Goal: Find specific page/section: Find specific page/section

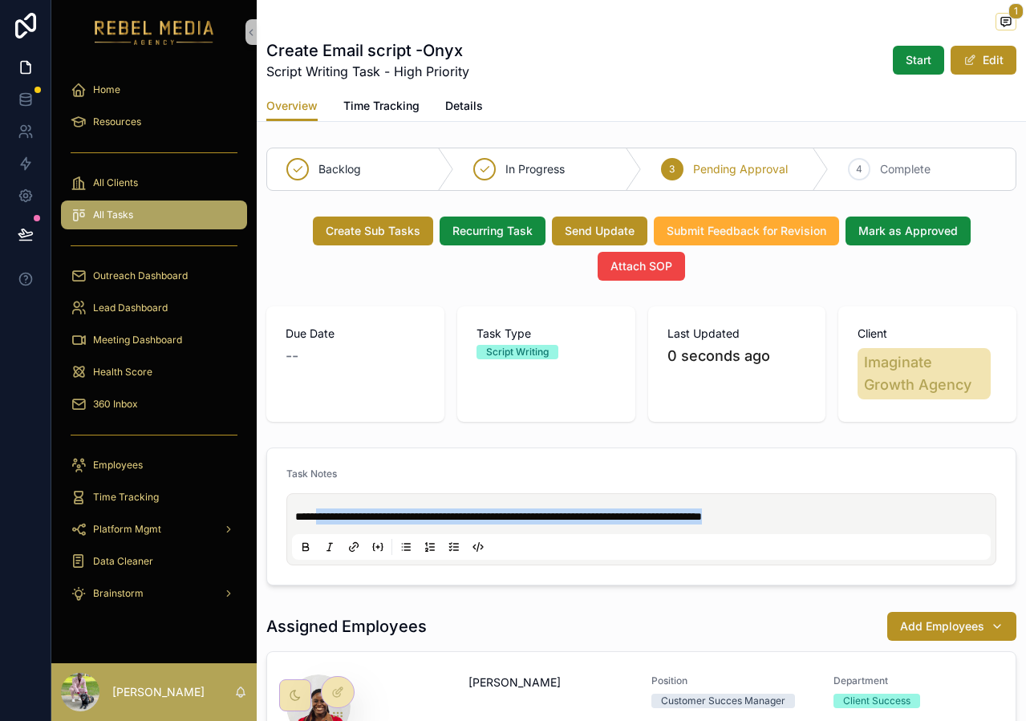
scroll to position [209, 0]
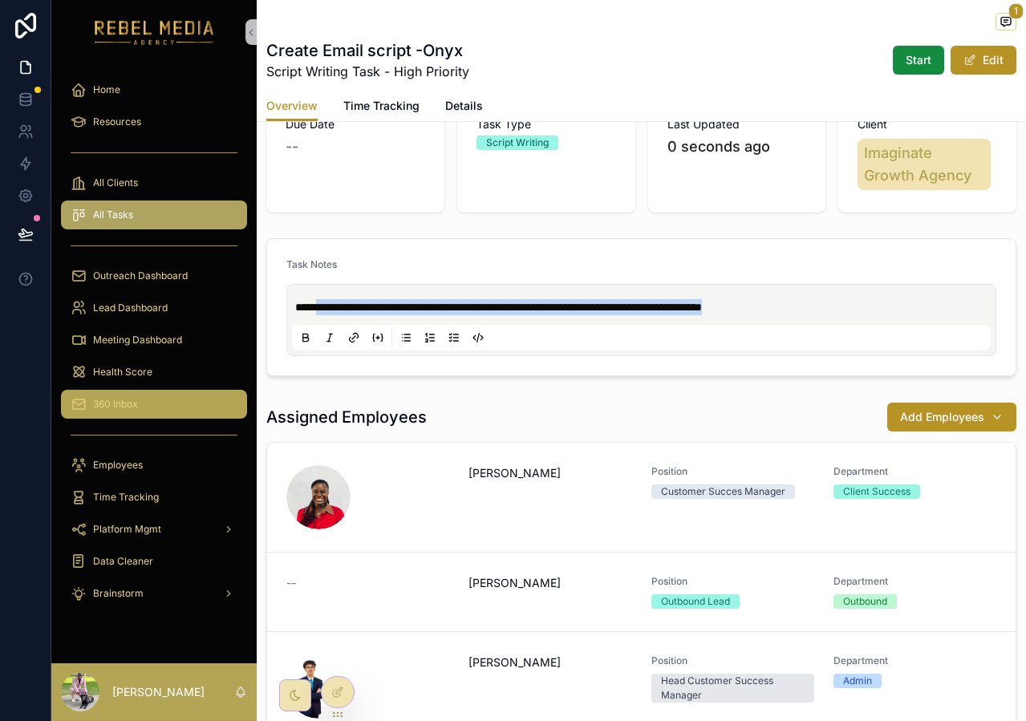
click at [141, 395] on div "360 Inbox" at bounding box center [154, 404] width 167 height 26
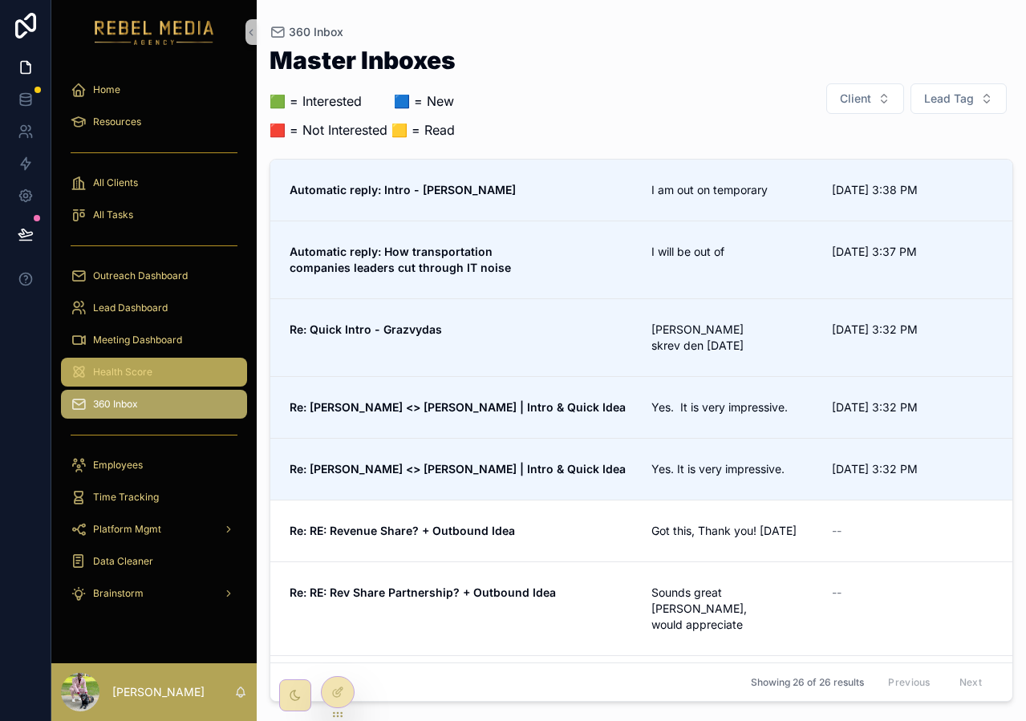
click at [109, 379] on div "Health Score" at bounding box center [154, 372] width 167 height 26
